Goal: Communication & Community: Share content

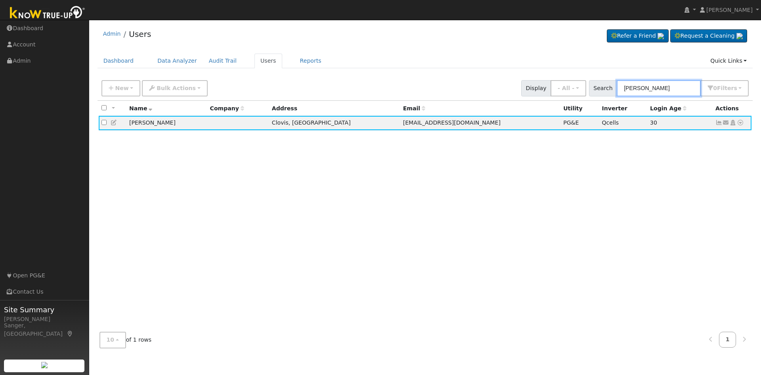
drag, startPoint x: 636, startPoint y: 88, endPoint x: 599, endPoint y: 88, distance: 37.3
click at [599, 88] on div "Search [PERSON_NAME] 0 Filter s My accounts Role Show - All - Show Leads Admin …" at bounding box center [669, 88] width 160 height 16
paste input "[PERSON_NAME]"
type input "[PERSON_NAME]"
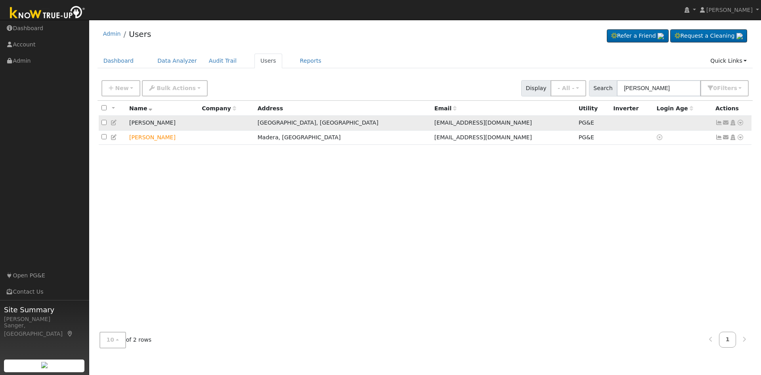
click at [719, 124] on icon at bounding box center [719, 123] width 7 height 6
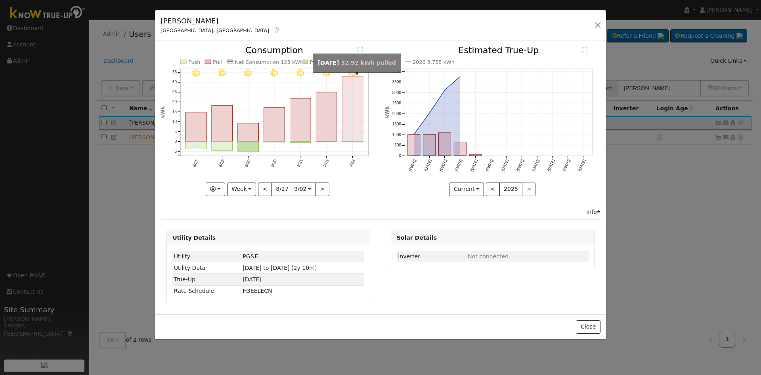
click at [344, 117] on rect "onclick=""" at bounding box center [352, 108] width 21 height 65
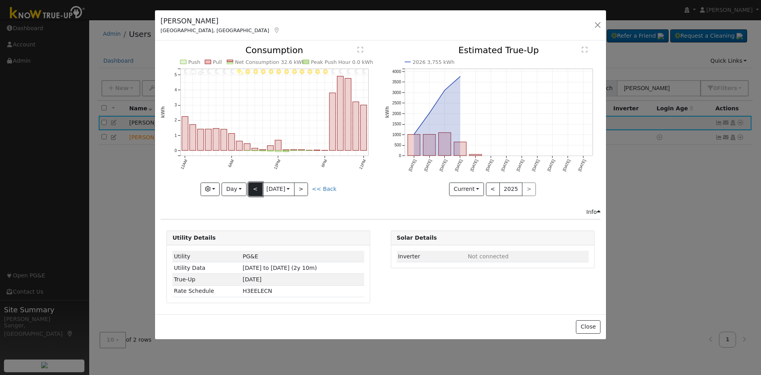
click at [253, 189] on button "<" at bounding box center [256, 188] width 14 height 13
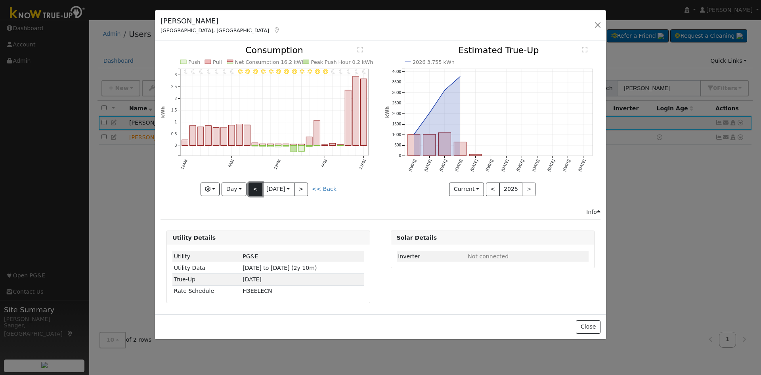
click at [253, 189] on button "<" at bounding box center [256, 188] width 14 height 13
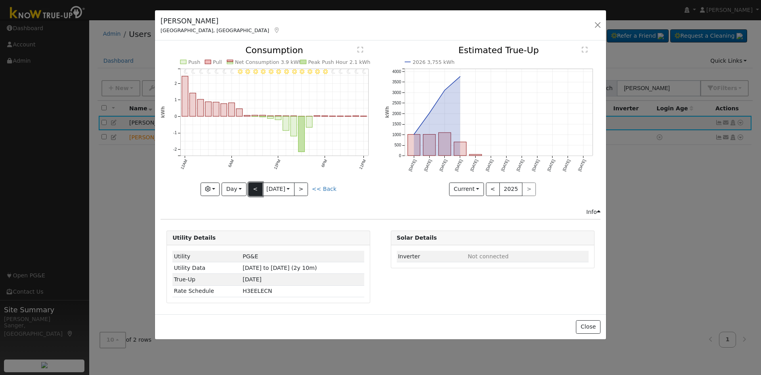
click at [253, 189] on button "<" at bounding box center [256, 188] width 14 height 13
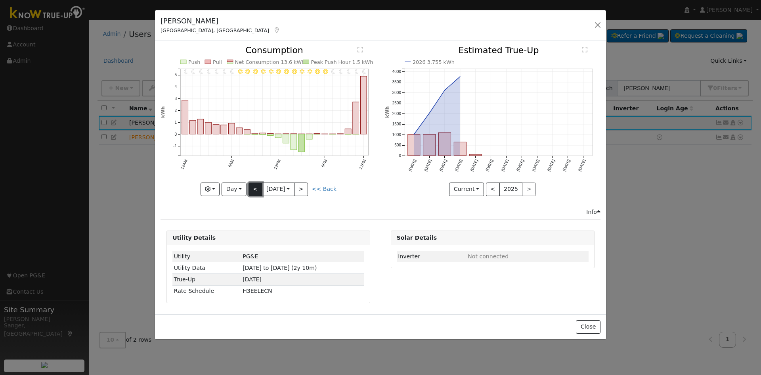
click at [253, 189] on button "<" at bounding box center [256, 188] width 14 height 13
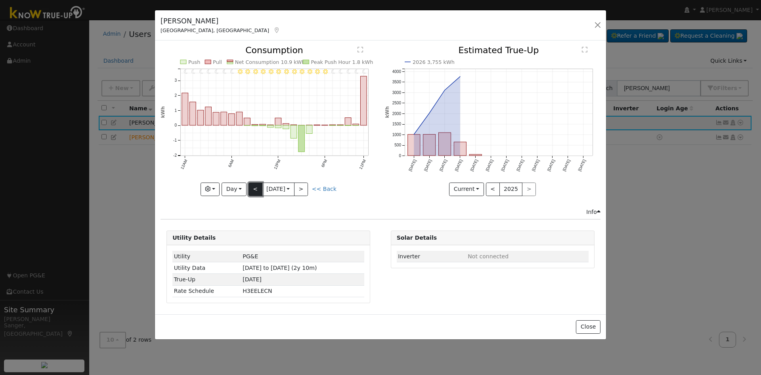
click at [252, 189] on button "<" at bounding box center [256, 188] width 14 height 13
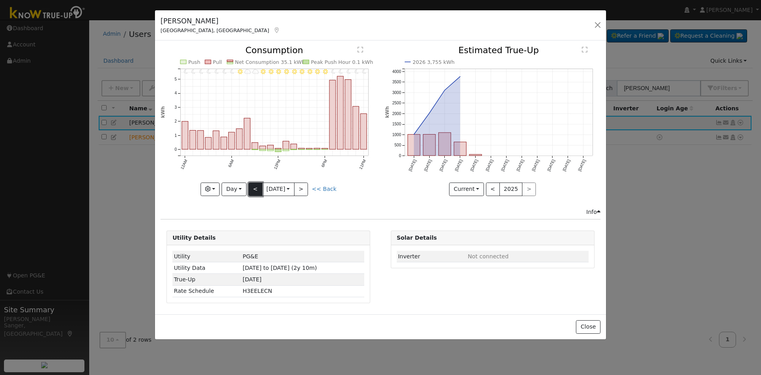
click at [252, 189] on button "<" at bounding box center [256, 188] width 14 height 13
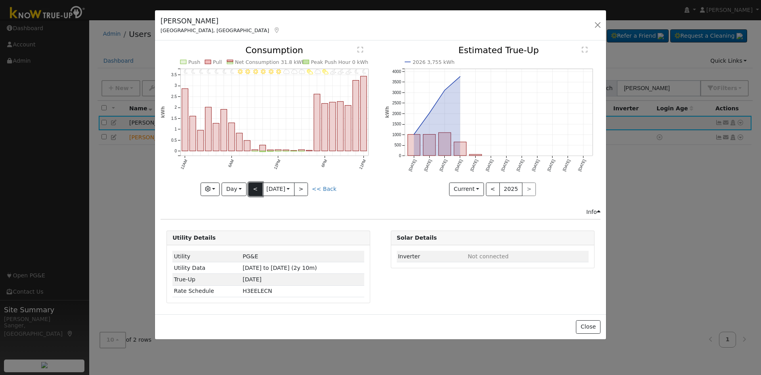
click at [252, 188] on button "<" at bounding box center [256, 188] width 14 height 13
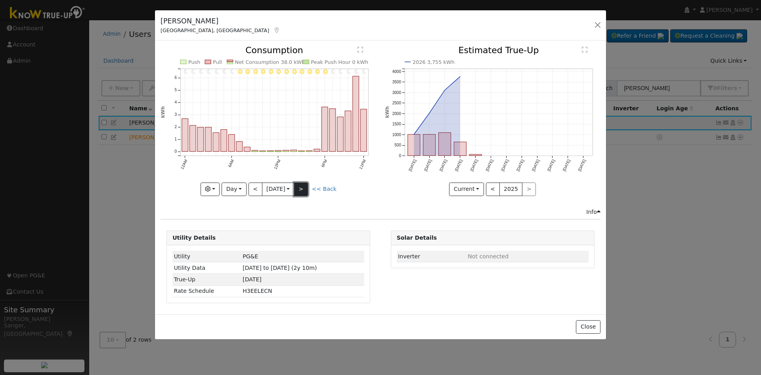
click at [304, 189] on button ">" at bounding box center [301, 188] width 14 height 13
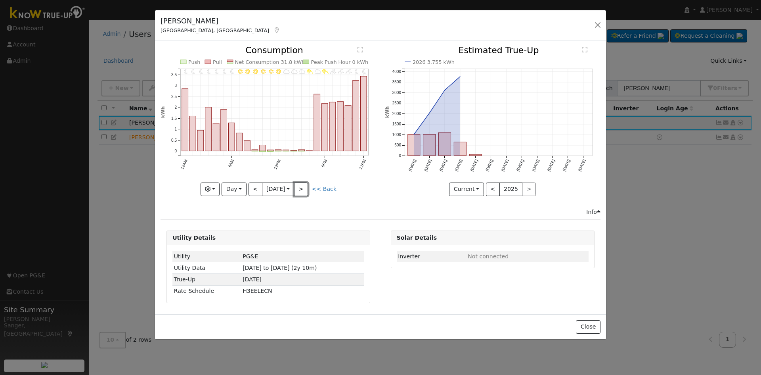
click at [304, 187] on button ">" at bounding box center [301, 188] width 14 height 13
type input "[DATE]"
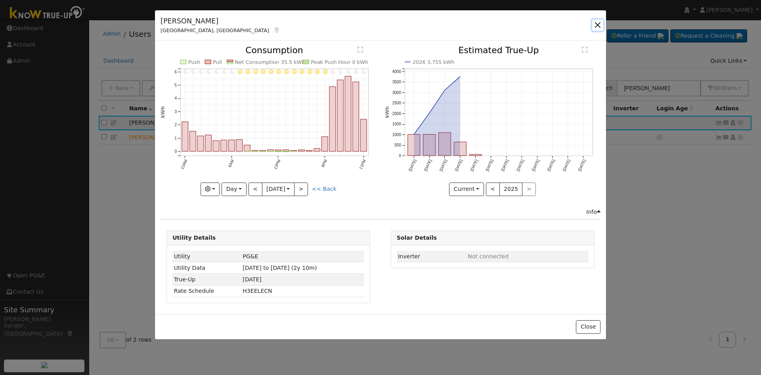
click at [594, 21] on button "button" at bounding box center [597, 24] width 11 height 11
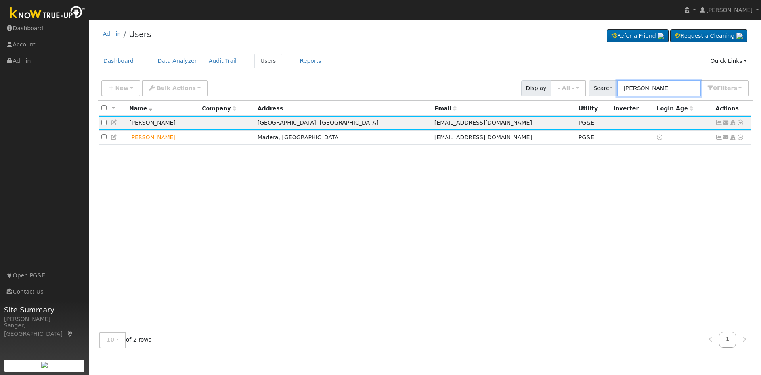
drag, startPoint x: 685, startPoint y: 96, endPoint x: 572, endPoint y: 99, distance: 112.6
click at [573, 99] on div "New Add User Quick Add Quick Connect Quick Convert Lead Bulk Actions Send Email…" at bounding box center [426, 88] width 656 height 24
paste input "[PERSON_NAME]"
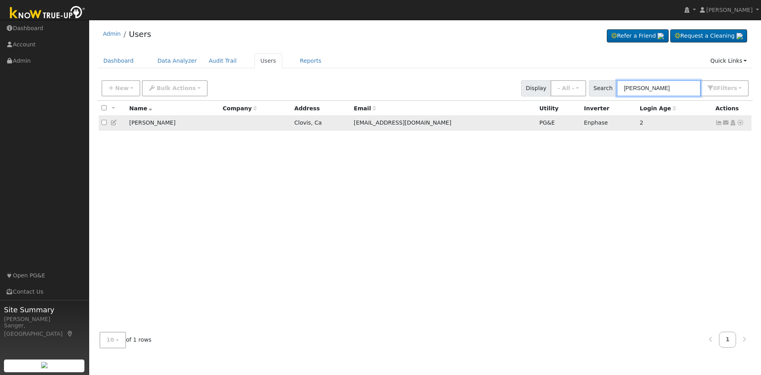
type input "[PERSON_NAME]"
click at [717, 122] on icon at bounding box center [719, 123] width 7 height 6
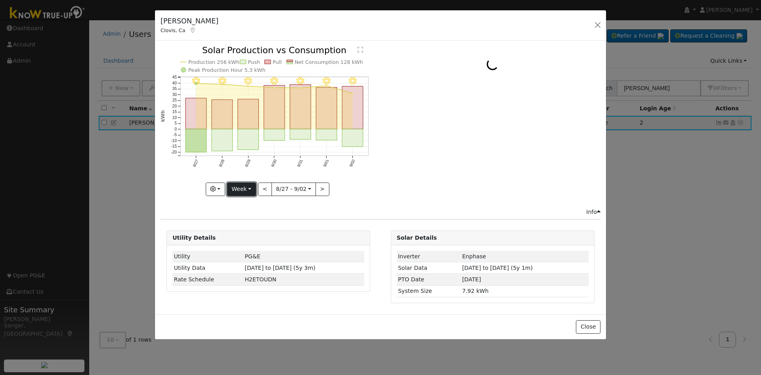
click at [247, 187] on button "Week" at bounding box center [241, 188] width 29 height 13
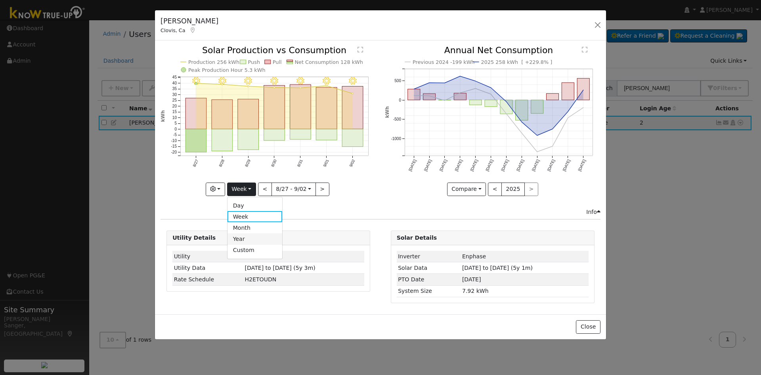
click at [249, 238] on link "Year" at bounding box center [255, 238] width 55 height 11
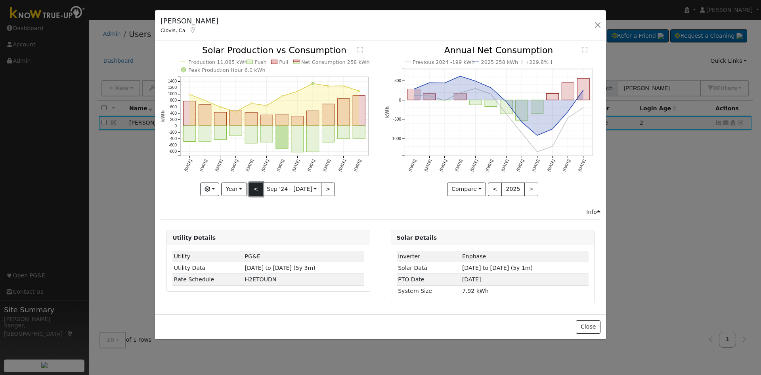
click at [256, 187] on button "<" at bounding box center [256, 188] width 14 height 13
click at [327, 189] on button ">" at bounding box center [328, 188] width 14 height 13
click at [254, 190] on button "<" at bounding box center [256, 188] width 14 height 13
type input "[DATE]"
click at [599, 23] on button "button" at bounding box center [597, 24] width 11 height 11
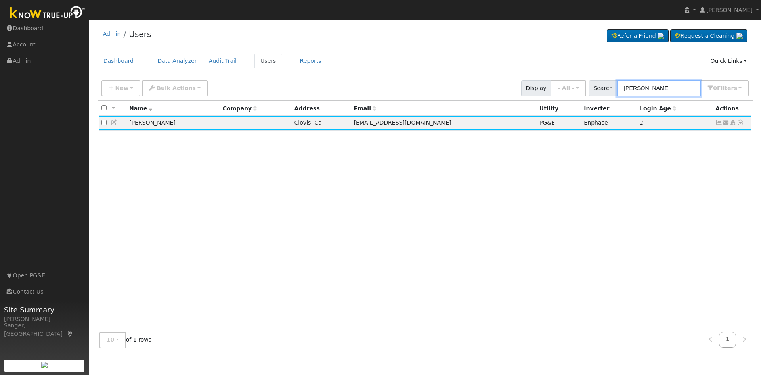
drag, startPoint x: 671, startPoint y: 89, endPoint x: 598, endPoint y: 92, distance: 73.4
click at [598, 92] on div "Search [PERSON_NAME] 0 Filter s My accounts Role Show - All - Show Leads Admin …" at bounding box center [669, 88] width 160 height 16
paste input "[PERSON_NAME]"
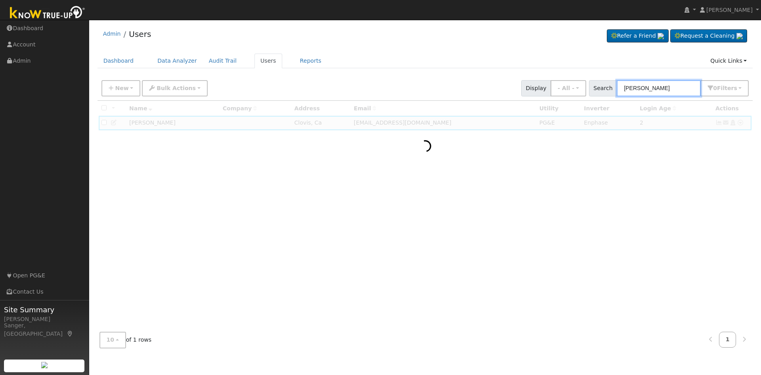
type input "[PERSON_NAME]"
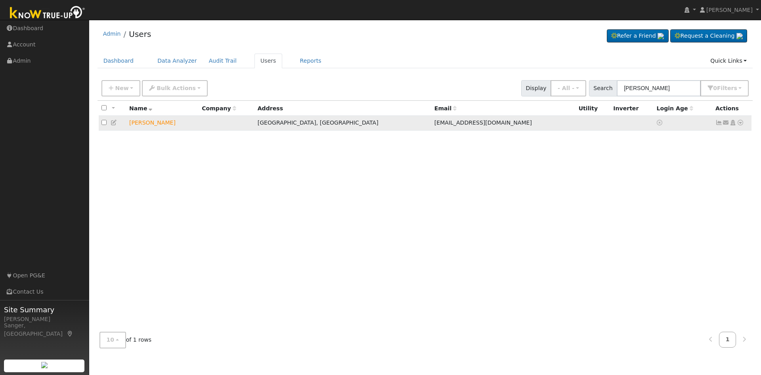
click at [726, 122] on icon at bounding box center [726, 123] width 7 height 6
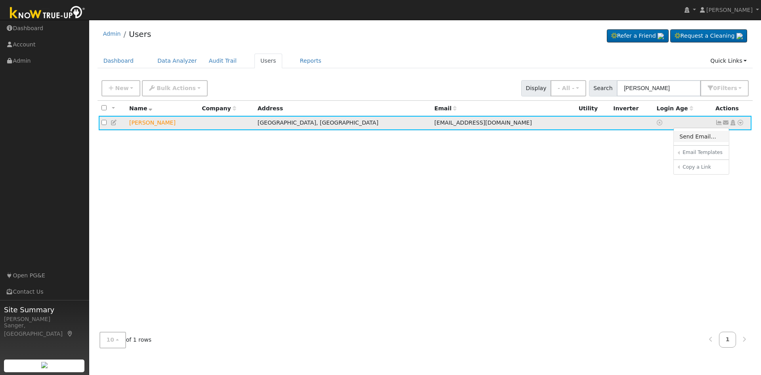
click at [690, 139] on link "Send Email..." at bounding box center [701, 136] width 55 height 11
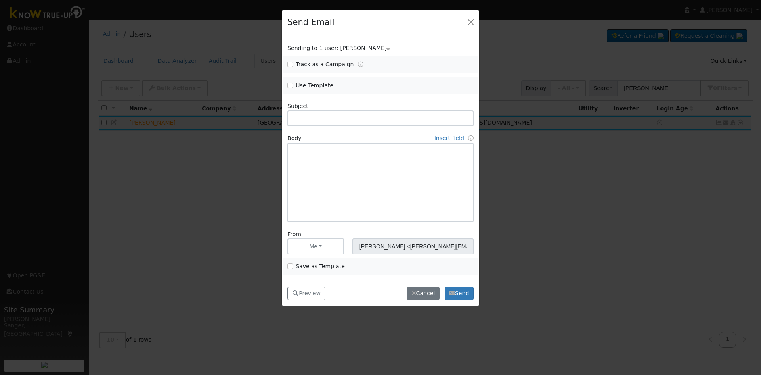
click at [287, 85] on div "Use Template" at bounding box center [331, 85] width 97 height 9
click at [290, 84] on input "Use Template" at bounding box center [290, 85] width 6 height 6
checkbox input "true"
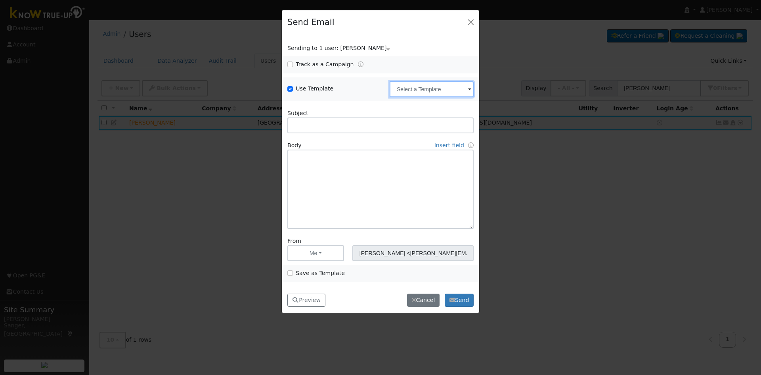
click at [425, 90] on input "text" at bounding box center [432, 89] width 84 height 16
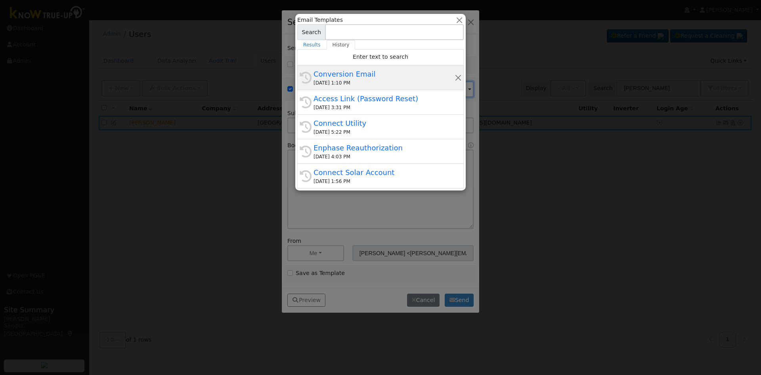
click at [384, 74] on div "Conversion Email" at bounding box center [384, 74] width 141 height 11
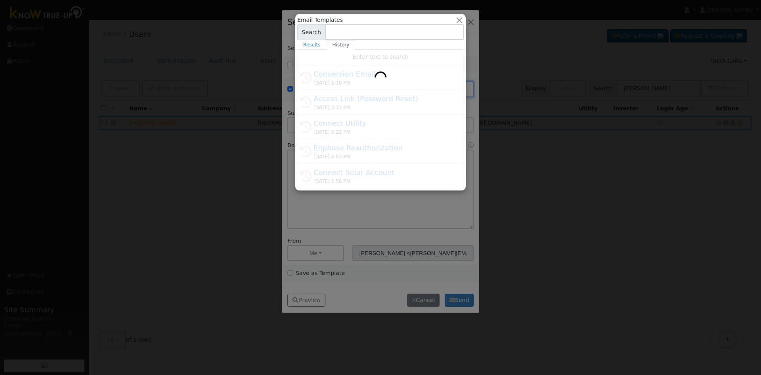
type input "Conversion Email"
type input "Connect Your Utility Account"
type textarea "Dear {user_fname}, The first step is to connect your electric utility account. …"
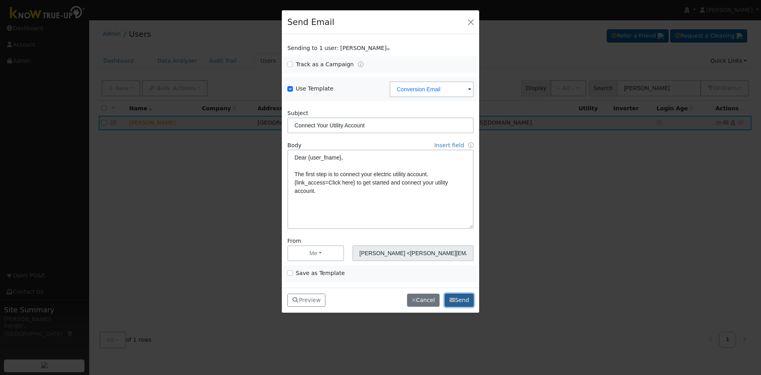
click at [467, 299] on button "Send" at bounding box center [459, 299] width 29 height 13
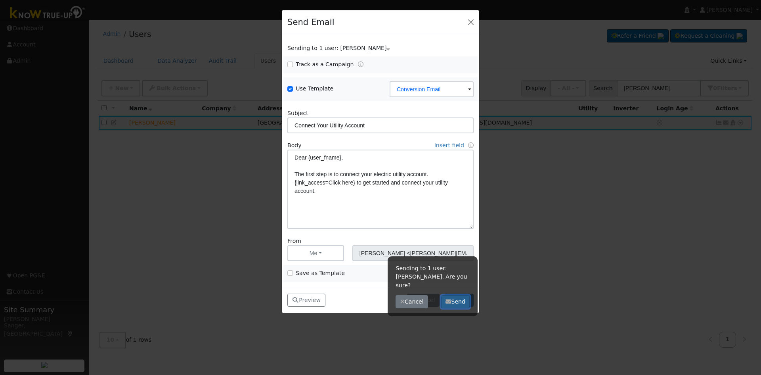
click at [462, 295] on button "Send" at bounding box center [455, 301] width 29 height 13
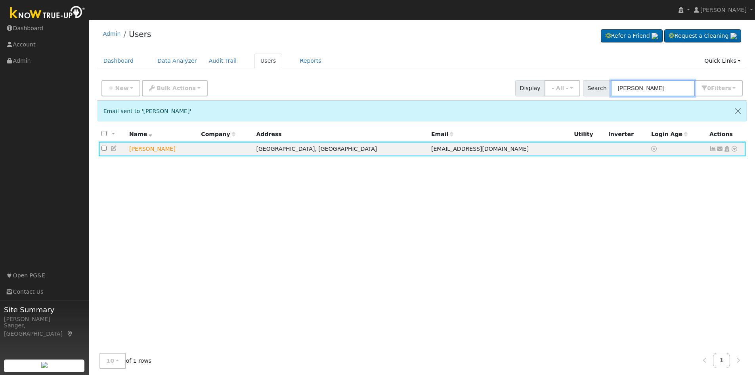
drag, startPoint x: 675, startPoint y: 88, endPoint x: 539, endPoint y: 99, distance: 136.0
click at [539, 99] on div "New Add User Quick Add Quick Connect Quick Convert Lead Bulk Actions Send Email…" at bounding box center [423, 88] width 650 height 24
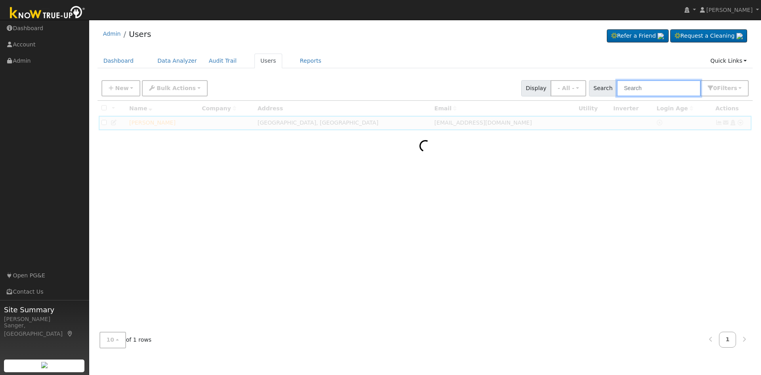
paste input "[PERSON_NAME] & [PERSON_NAME]"
type input "[PERSON_NAME] & [PERSON_NAME]"
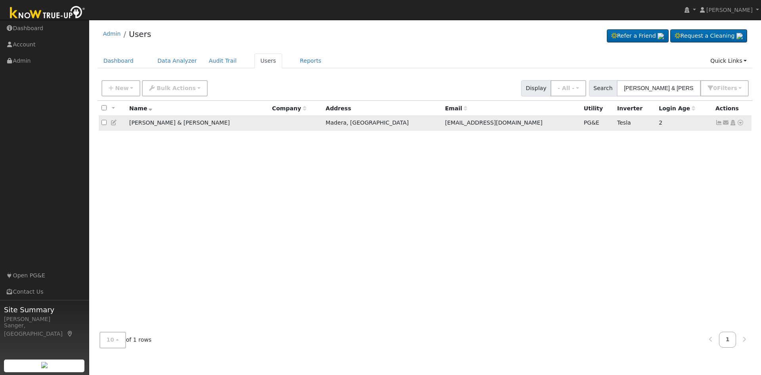
click at [719, 122] on icon at bounding box center [719, 123] width 7 height 6
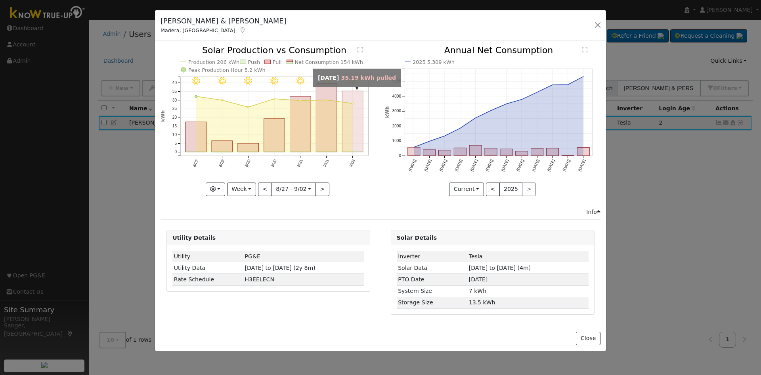
click at [353, 96] on rect "onclick=""" at bounding box center [352, 121] width 21 height 61
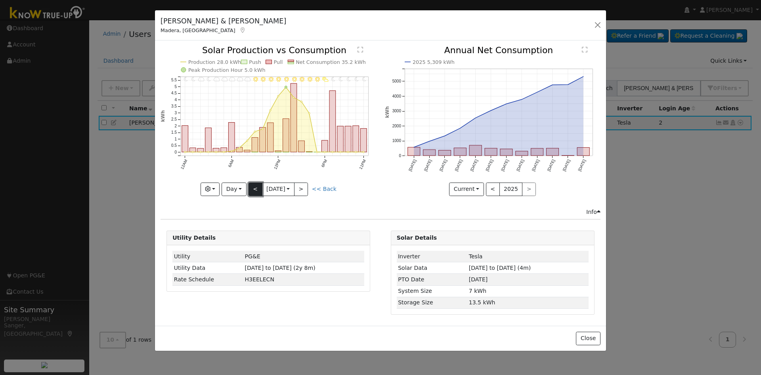
click at [254, 189] on button "<" at bounding box center [256, 188] width 14 height 13
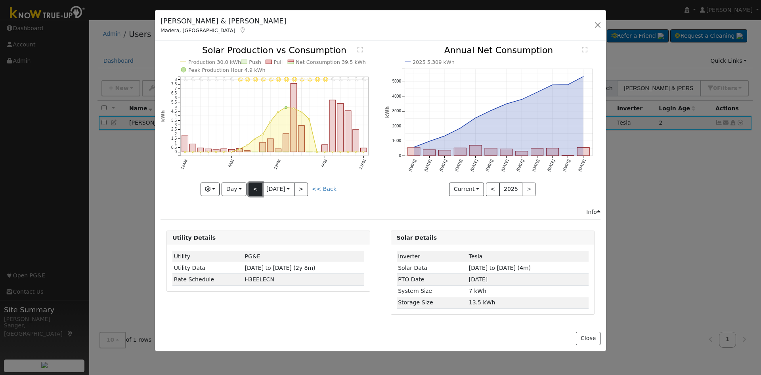
click at [254, 189] on button "<" at bounding box center [256, 188] width 14 height 13
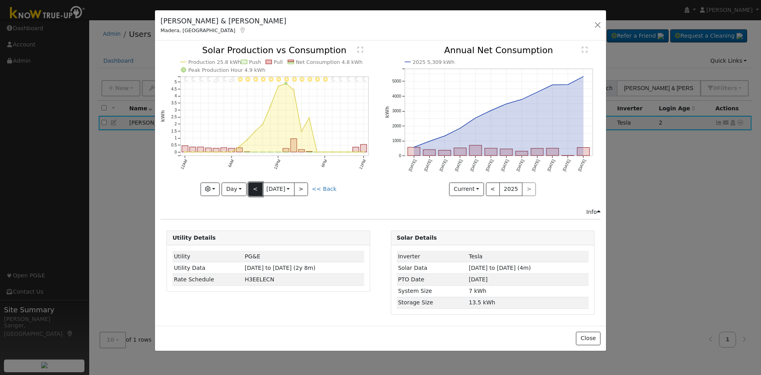
click at [254, 189] on button "<" at bounding box center [256, 188] width 14 height 13
click at [253, 187] on button "<" at bounding box center [256, 188] width 14 height 13
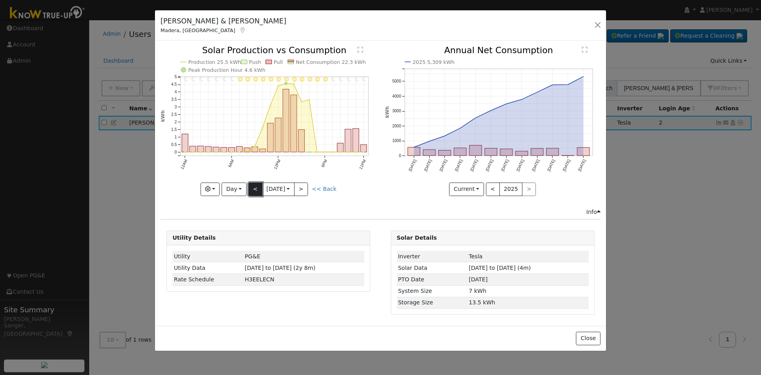
click at [253, 187] on button "<" at bounding box center [256, 188] width 14 height 13
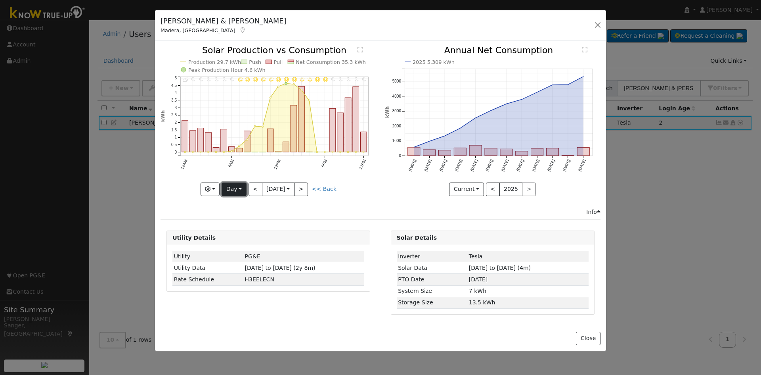
click at [233, 187] on button "Day" at bounding box center [234, 188] width 25 height 13
click at [233, 239] on link "Year" at bounding box center [249, 238] width 55 height 11
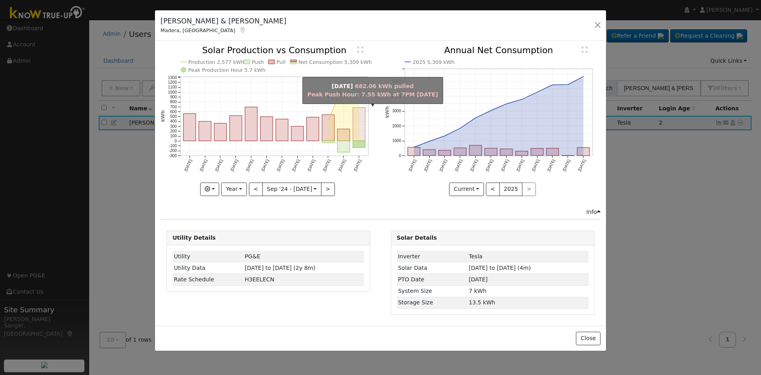
click at [360, 131] on rect "onclick=""" at bounding box center [359, 124] width 12 height 33
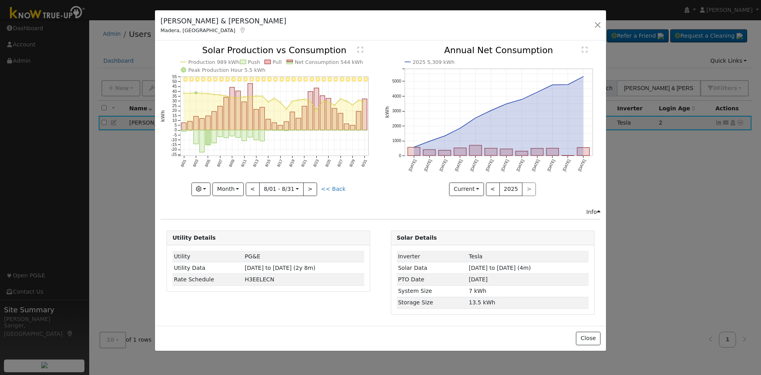
click at [362, 124] on icon "8/31 - Clear 8/30 - Clear 8/29 - Clear 8/28 - Clear 8/27 - Clear 8/26 - Clear 8…" at bounding box center [269, 120] width 216 height 149
click at [263, 134] on rect "onclick=""" at bounding box center [262, 135] width 5 height 11
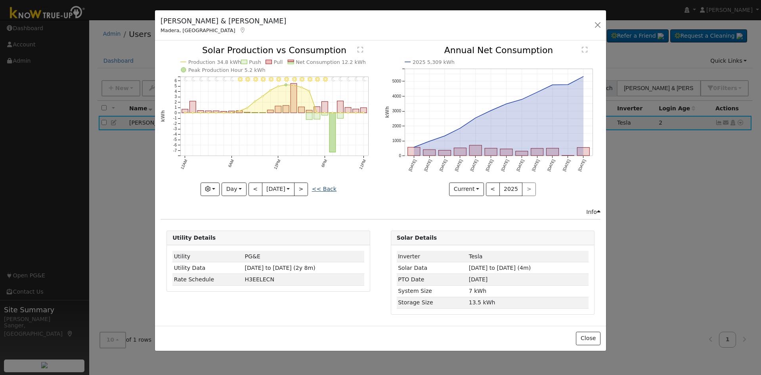
click at [325, 187] on link "<< Back" at bounding box center [324, 189] width 25 height 6
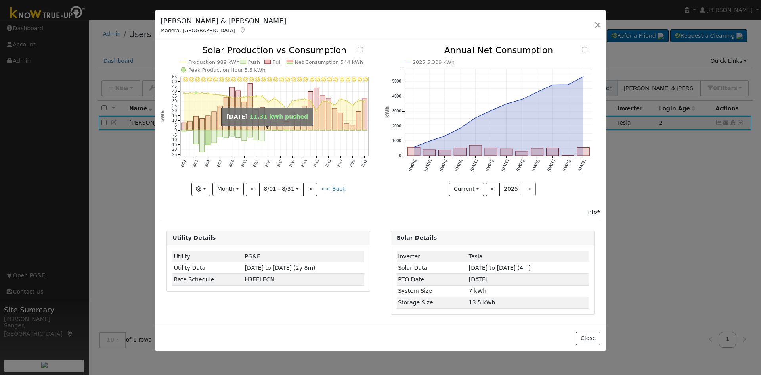
click at [263, 135] on rect "onclick=""" at bounding box center [262, 135] width 5 height 11
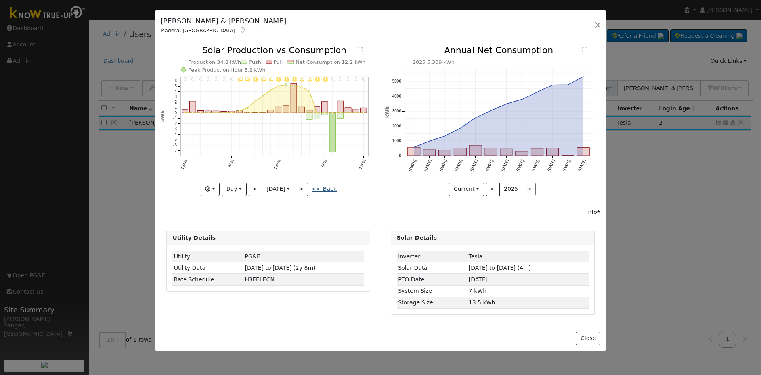
click at [325, 189] on link "<< Back" at bounding box center [324, 189] width 25 height 6
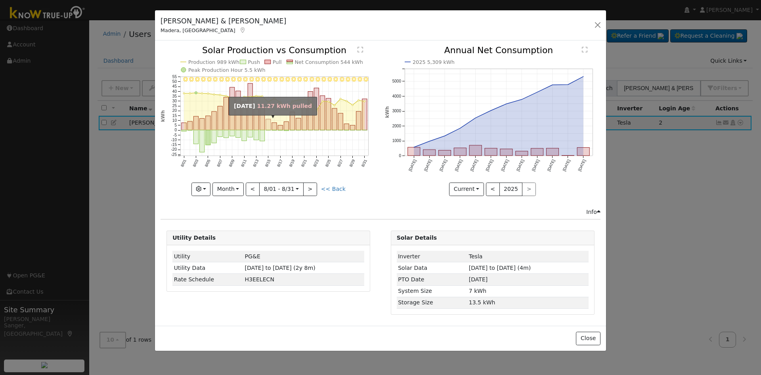
click at [270, 127] on rect "onclick=""" at bounding box center [268, 124] width 5 height 11
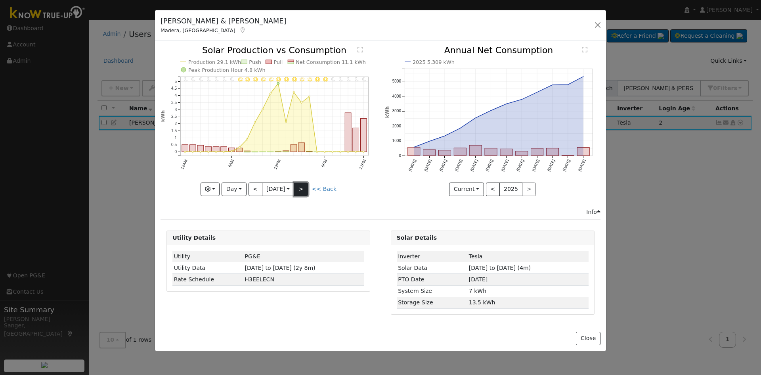
click at [301, 186] on button ">" at bounding box center [301, 188] width 14 height 13
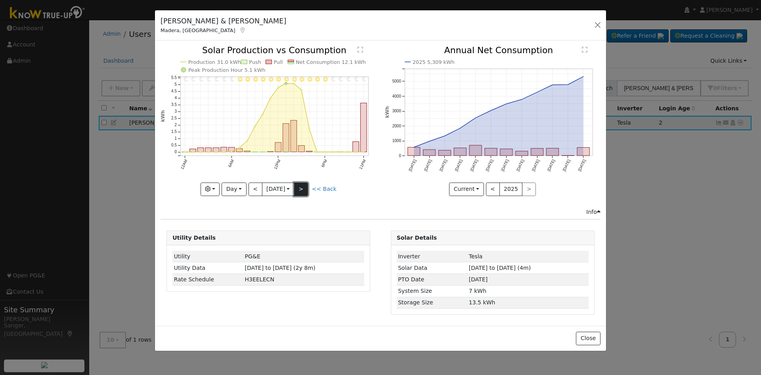
click at [303, 187] on button ">" at bounding box center [301, 188] width 14 height 13
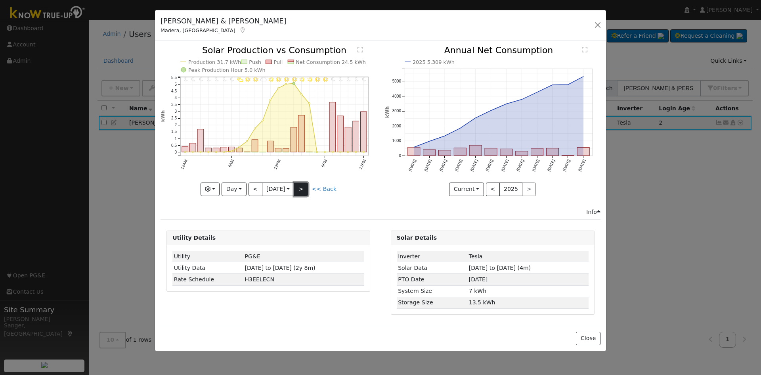
click at [303, 187] on button ">" at bounding box center [301, 188] width 14 height 13
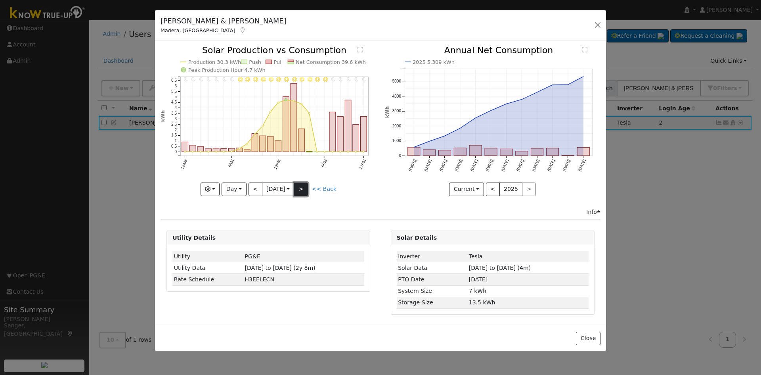
click at [305, 188] on button ">" at bounding box center [301, 188] width 14 height 13
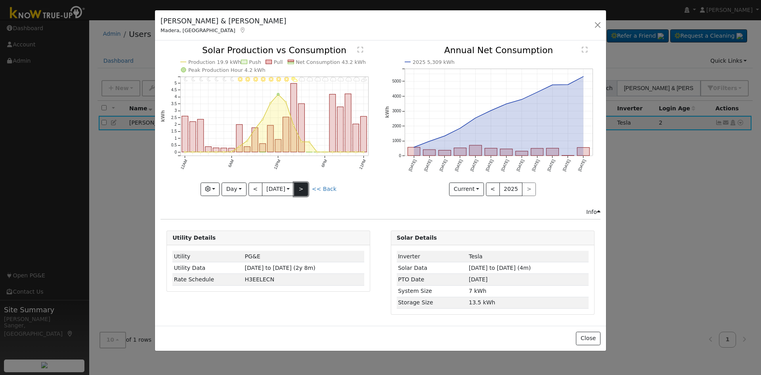
click at [305, 188] on button ">" at bounding box center [301, 188] width 14 height 13
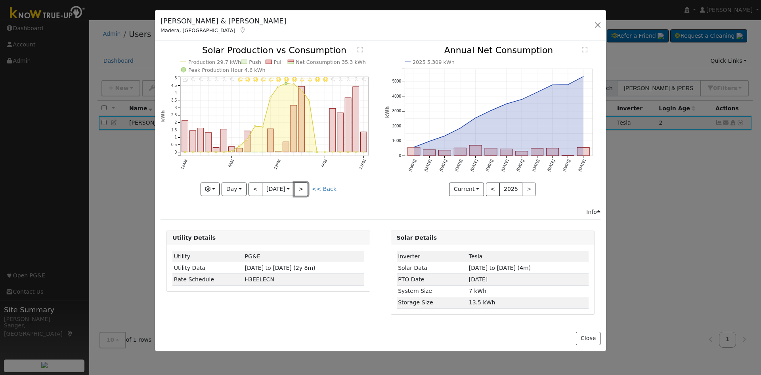
click at [304, 188] on button ">" at bounding box center [301, 188] width 14 height 13
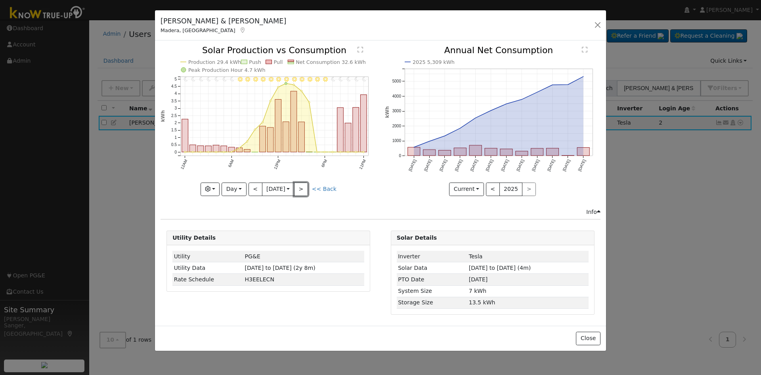
click at [307, 188] on button ">" at bounding box center [301, 188] width 14 height 13
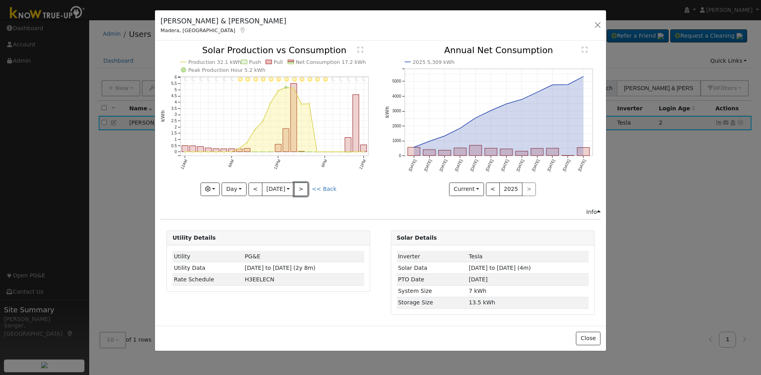
click at [307, 188] on button ">" at bounding box center [301, 188] width 14 height 13
type input "[DATE]"
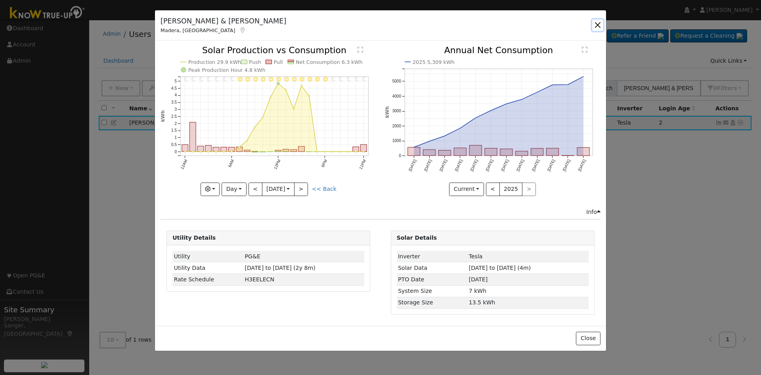
drag, startPoint x: 598, startPoint y: 25, endPoint x: 599, endPoint y: 31, distance: 6.5
click at [598, 26] on button "button" at bounding box center [597, 24] width 11 height 11
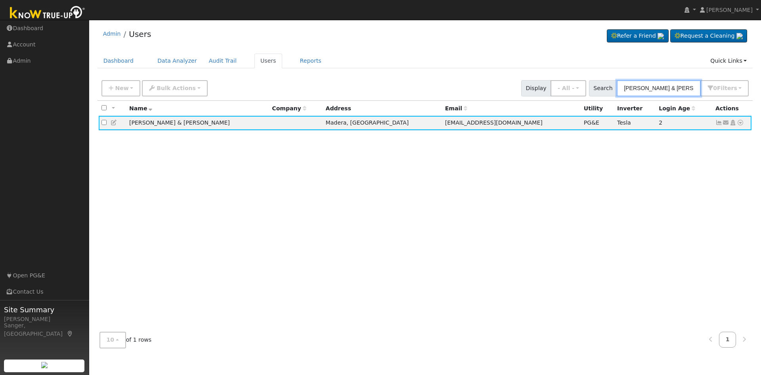
drag, startPoint x: 685, startPoint y: 89, endPoint x: 601, endPoint y: 87, distance: 84.8
click at [601, 87] on div "Search [PERSON_NAME] & [PERSON_NAME] 0 Filter s My accounts Role Show - All - S…" at bounding box center [669, 88] width 160 height 16
paste input "[PERSON_NAME]"
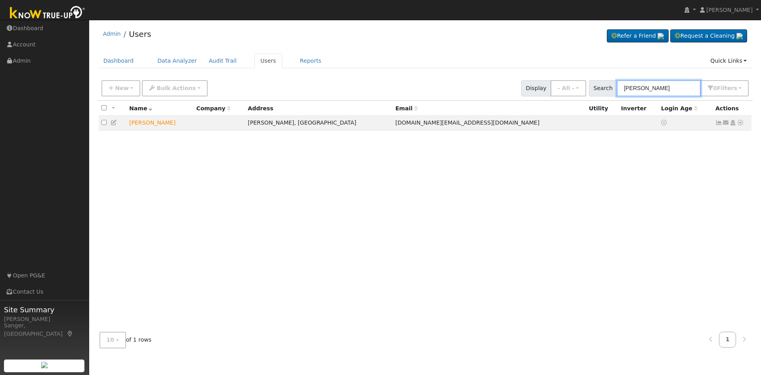
type input "[PERSON_NAME]"
click at [726, 123] on icon at bounding box center [726, 123] width 7 height 6
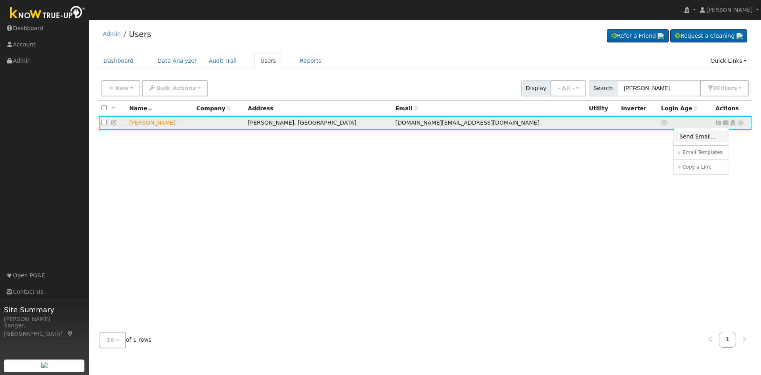
click at [701, 140] on link "Send Email..." at bounding box center [701, 136] width 55 height 11
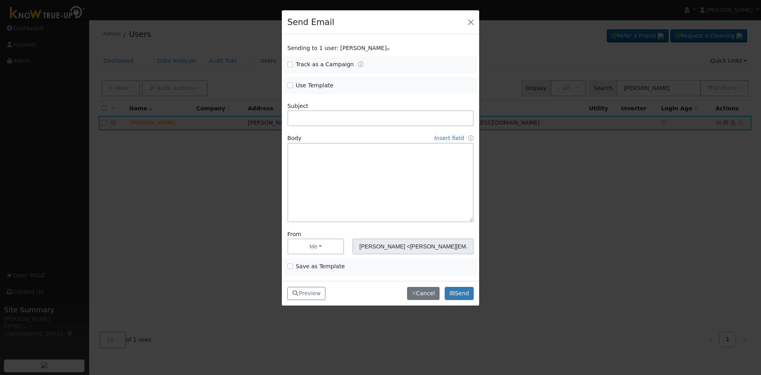
click at [286, 84] on div "Use Template" at bounding box center [331, 85] width 97 height 9
click at [291, 86] on input "Use Template" at bounding box center [290, 85] width 6 height 6
checkbox input "true"
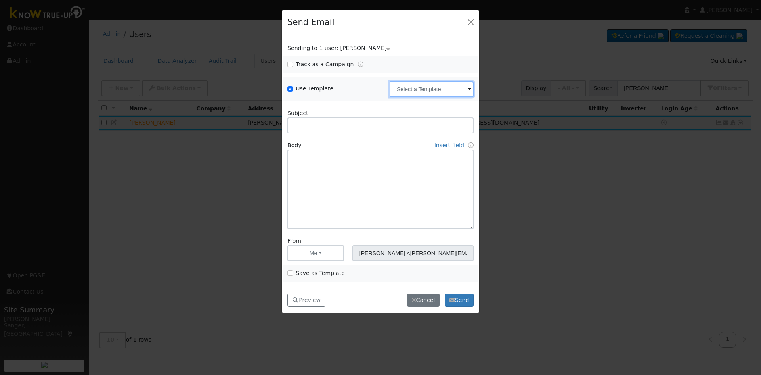
click at [437, 87] on input "text" at bounding box center [432, 89] width 84 height 16
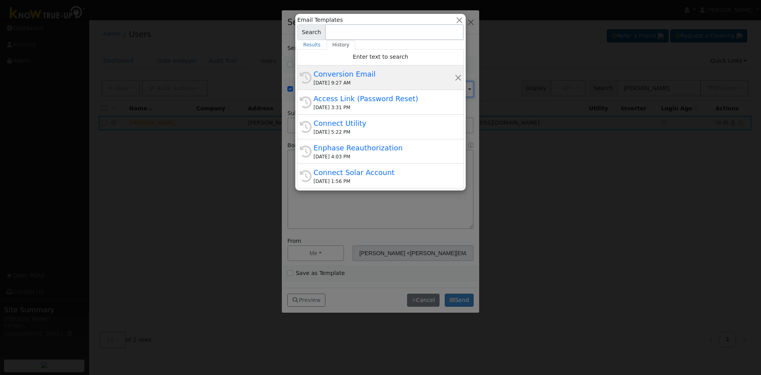
click at [381, 82] on div "[DATE] 9:27 AM" at bounding box center [384, 82] width 141 height 7
type input "Conversion Email"
type input "Connect Your Utility Account"
type textarea "Dear {user_fname}, The first step is to connect your electric utility account. …"
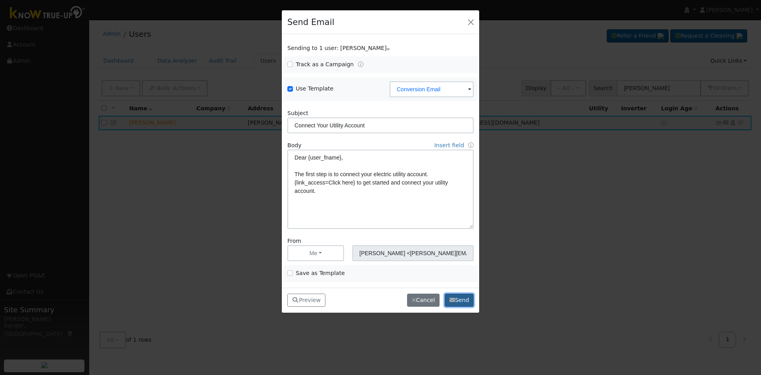
click at [462, 303] on button "Send" at bounding box center [459, 299] width 29 height 13
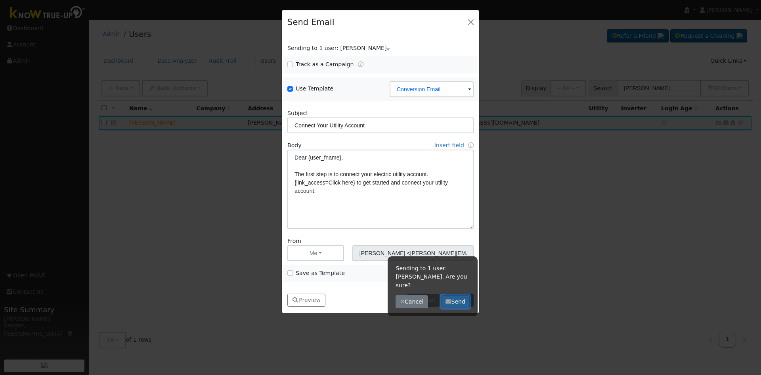
click at [465, 295] on button "Send" at bounding box center [455, 301] width 29 height 13
